Goal: Check status

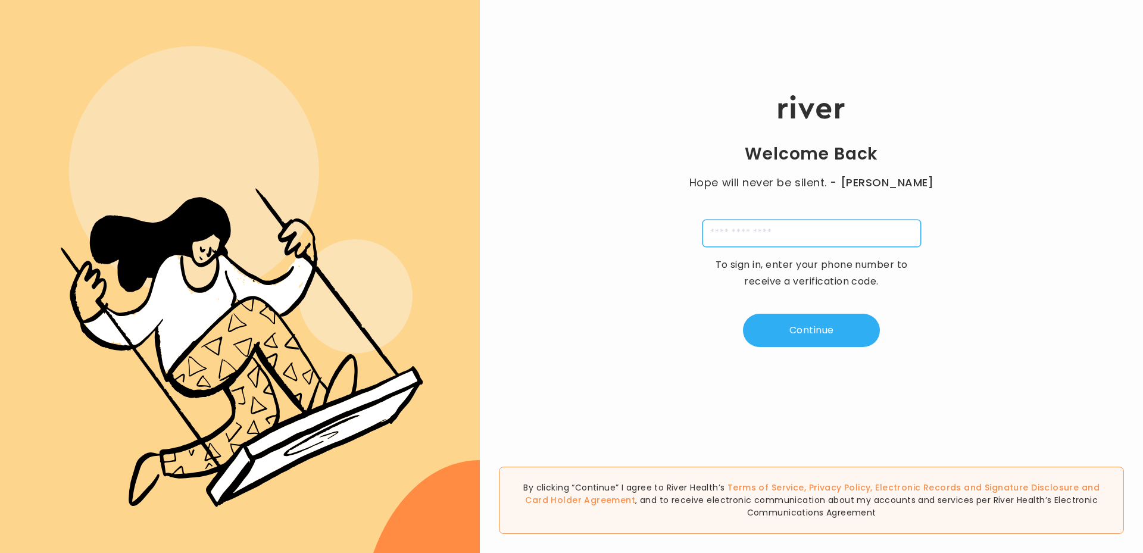
click at [741, 233] on input "tel" at bounding box center [812, 233] width 219 height 27
type input "**********"
click at [813, 329] on button "Continue" at bounding box center [811, 330] width 137 height 33
type input "*"
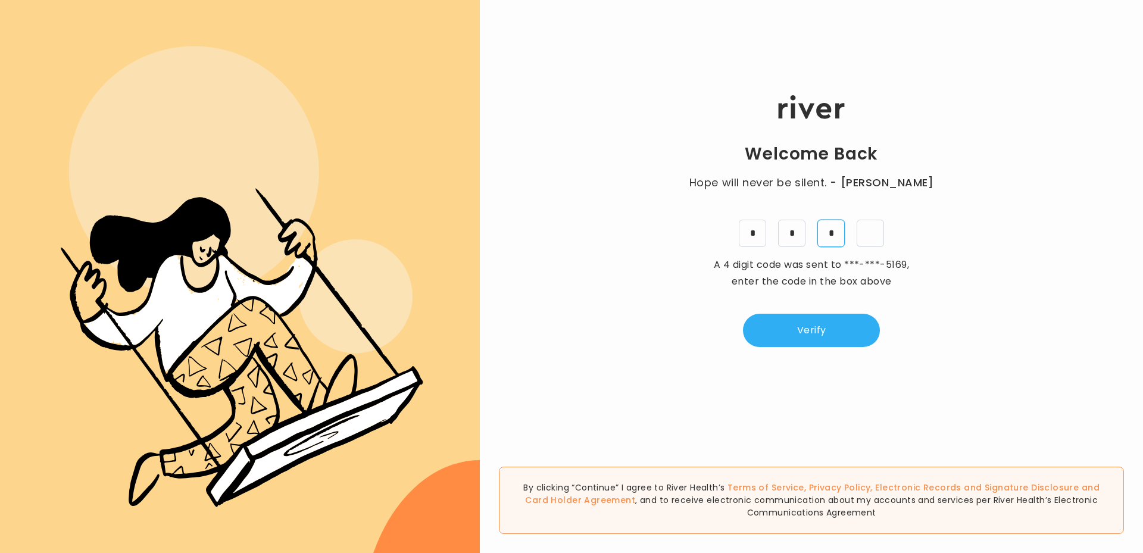
type input "*"
drag, startPoint x: 763, startPoint y: 326, endPoint x: 764, endPoint y: 334, distance: 7.8
click at [765, 334] on button "Verify" at bounding box center [811, 330] width 137 height 33
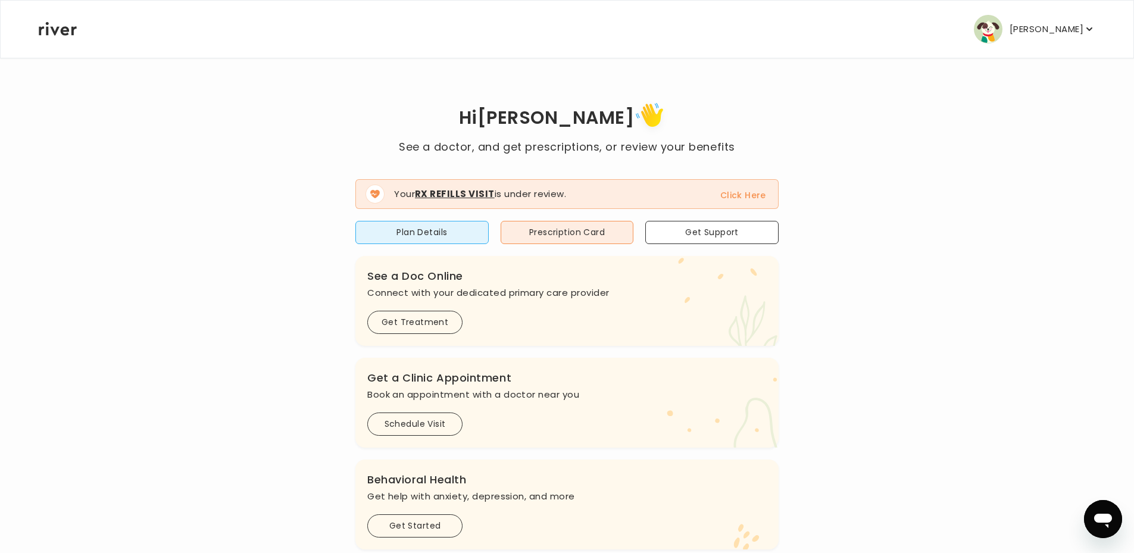
click at [741, 194] on button "Click Here" at bounding box center [744, 195] width 46 height 14
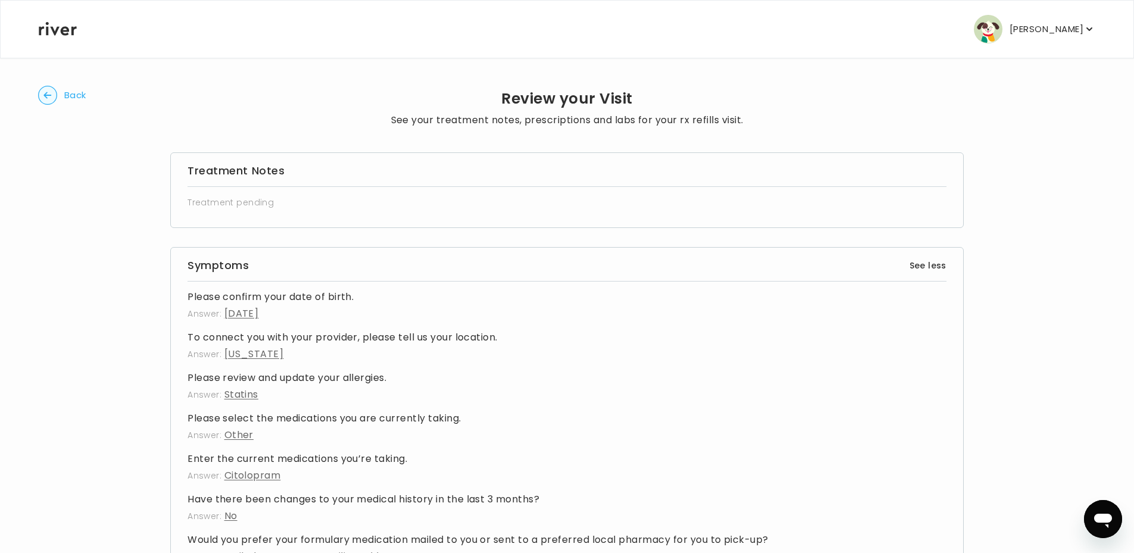
scroll to position [119, 0]
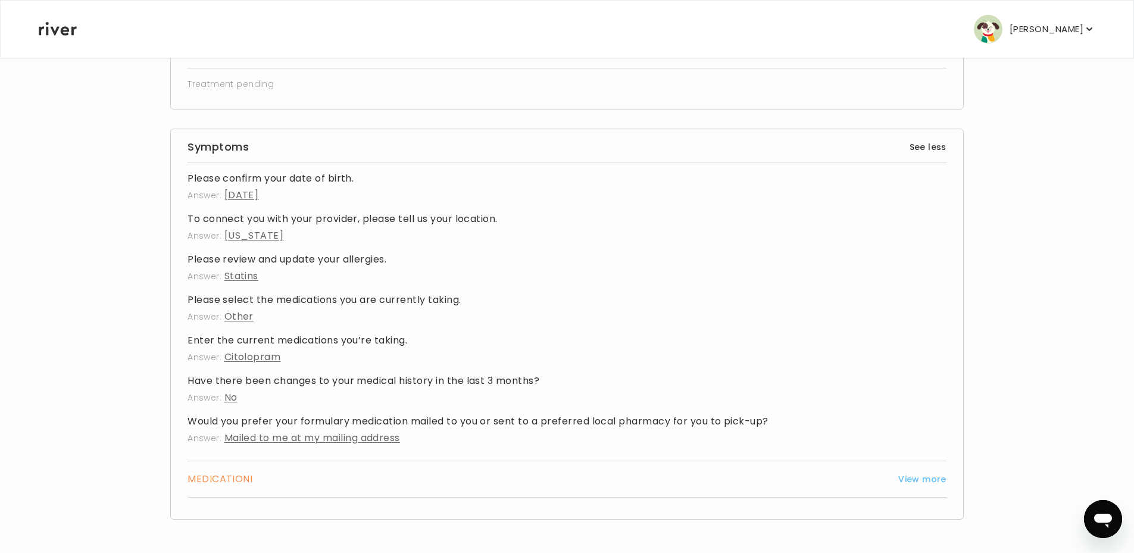
click at [933, 479] on button "View more" at bounding box center [923, 479] width 48 height 14
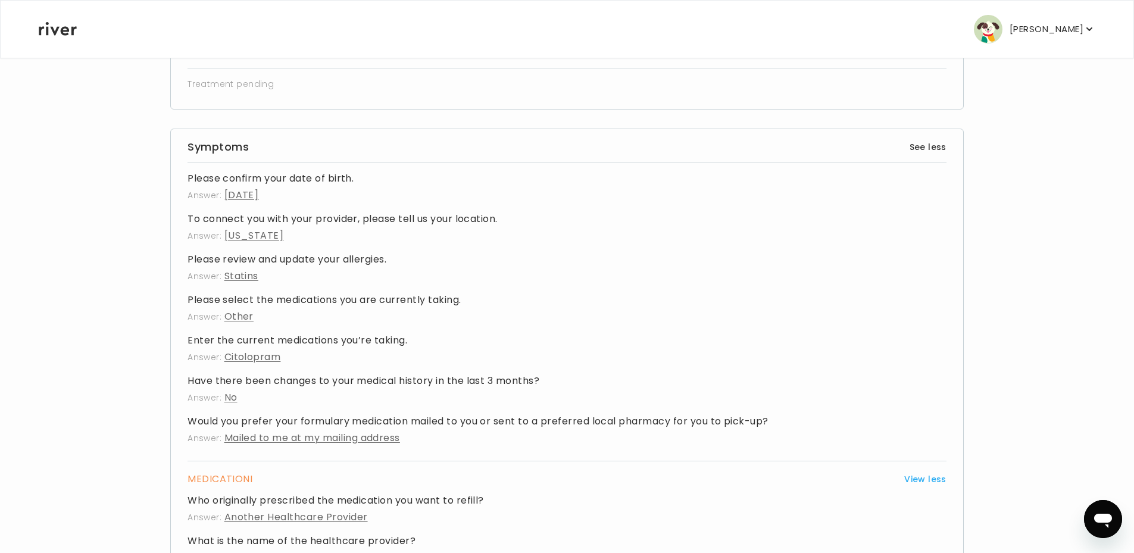
scroll to position [446, 0]
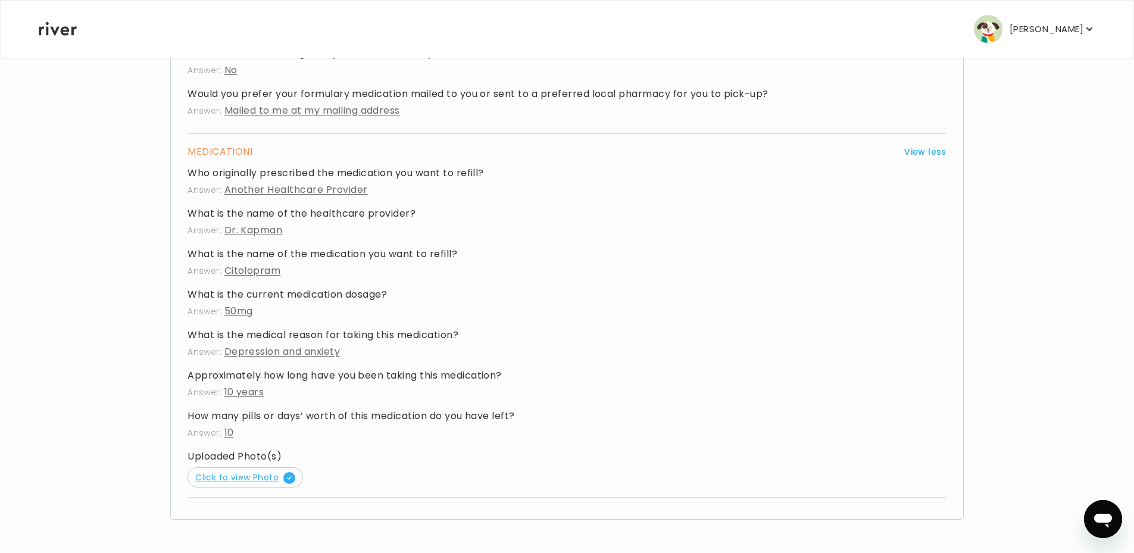
click at [248, 478] on span "Click to view Photo" at bounding box center [245, 478] width 100 height 12
click at [1067, 30] on p "[PERSON_NAME]" at bounding box center [1047, 29] width 74 height 17
click at [788, 196] on p "Answer: Another Healthcare Provider" at bounding box center [567, 190] width 759 height 17
